Goal: Information Seeking & Learning: Learn about a topic

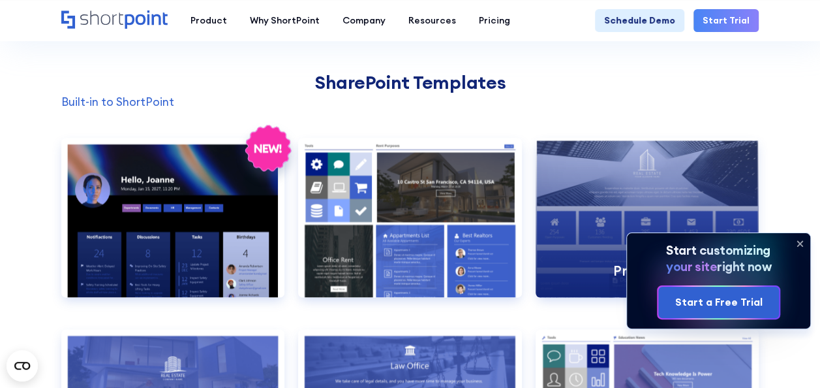
scroll to position [979, 0]
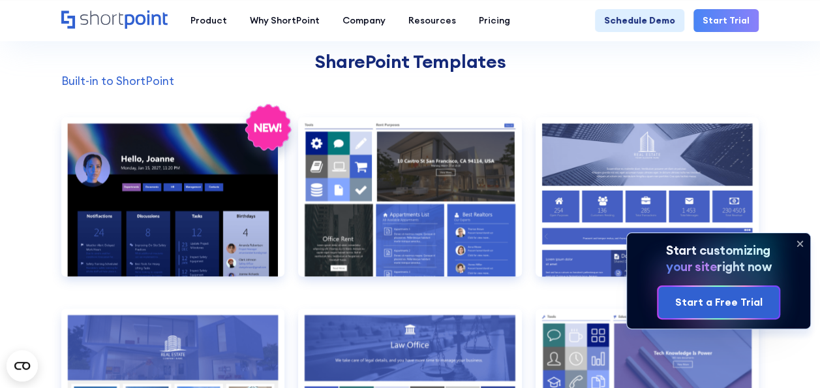
click at [799, 243] on icon at bounding box center [800, 243] width 5 height 5
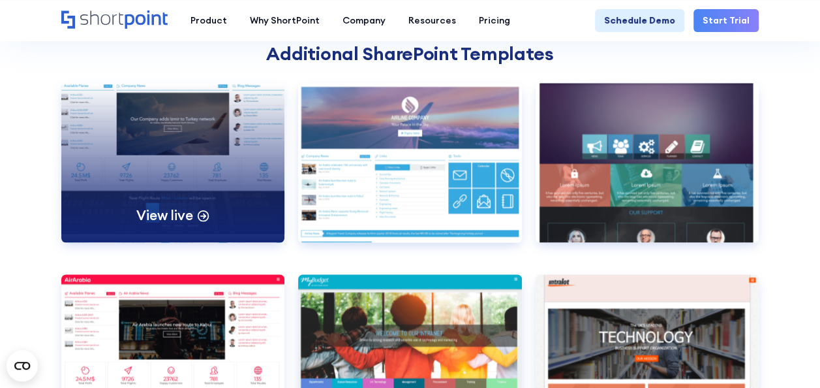
scroll to position [3459, 0]
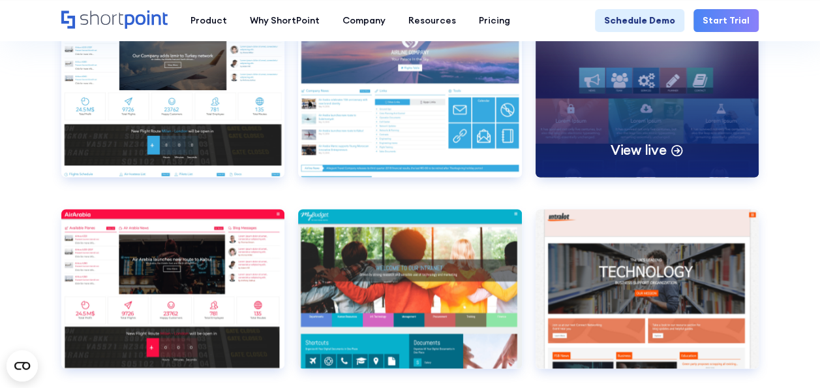
click at [646, 76] on div "View live" at bounding box center [647, 97] width 223 height 159
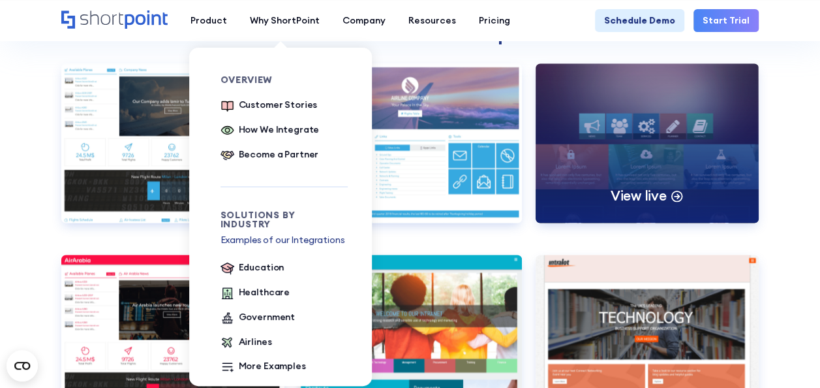
scroll to position [3394, 0]
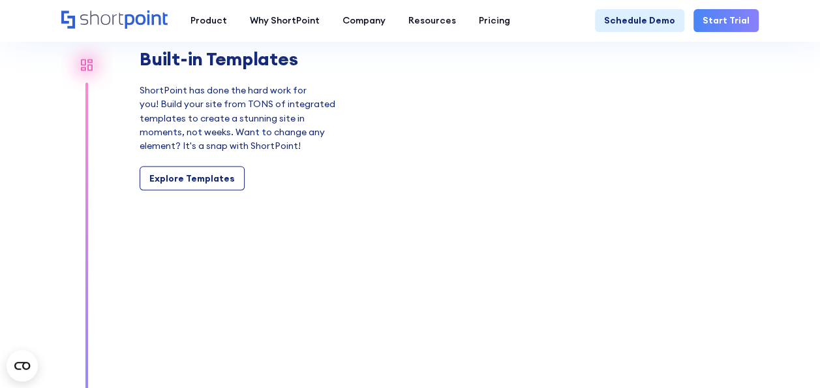
scroll to position [1109, 0]
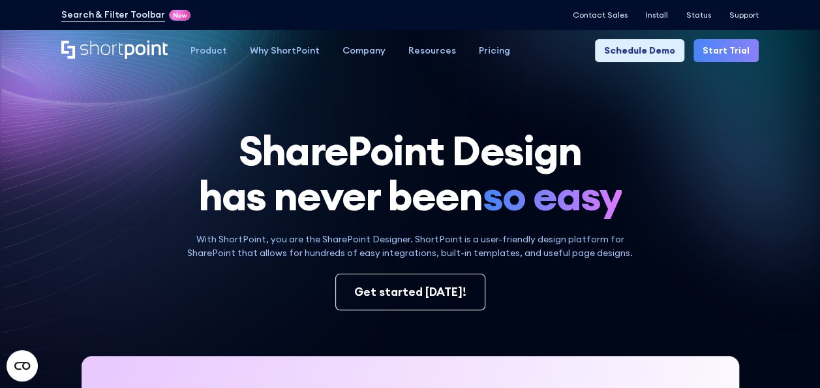
click at [747, 9] on div "Search & Filter Toolbar -750 Days -22 Hours -52 Minutes -50 Seconds Until Launc…" at bounding box center [409, 15] width 697 height 16
click at [747, 15] on p "Support" at bounding box center [744, 14] width 29 height 9
